Goal: Information Seeking & Learning: Learn about a topic

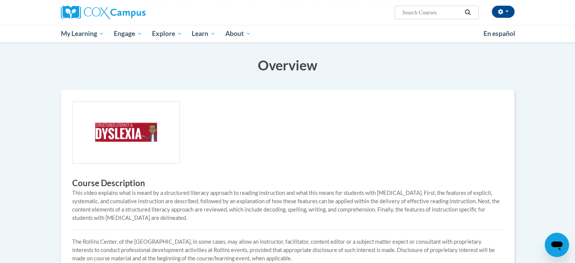
scroll to position [189, 0]
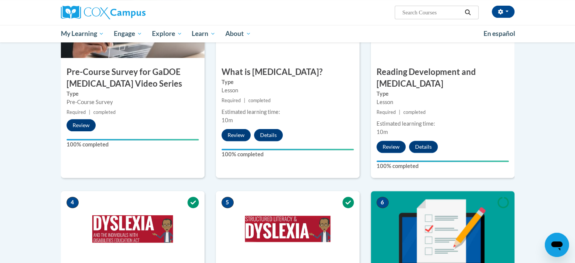
scroll to position [189, 0]
